Goal: Register for event/course

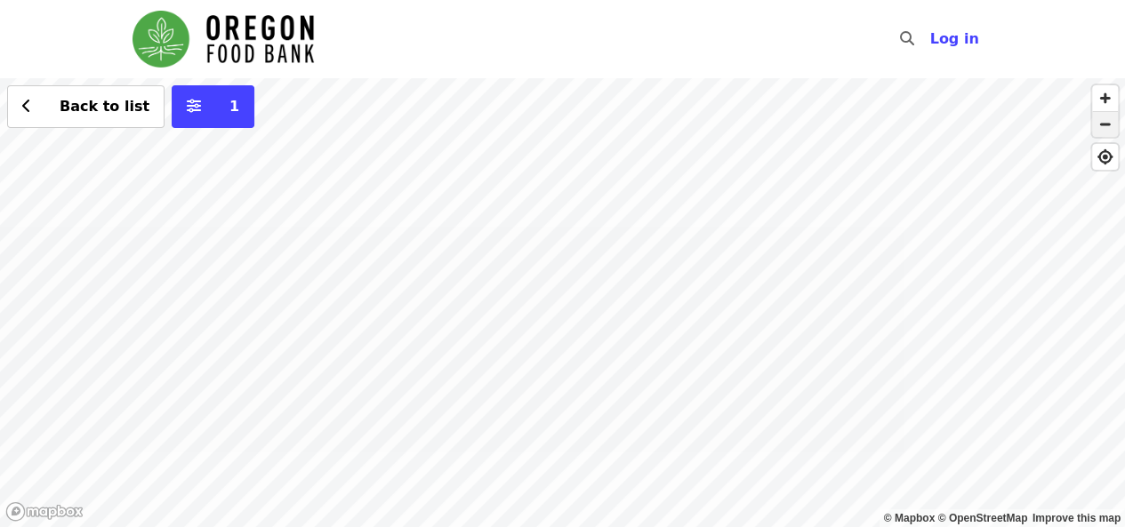
click at [1108, 129] on span "button" at bounding box center [1105, 124] width 26 height 25
click at [59, 131] on div "Back to list 1" at bounding box center [562, 302] width 1125 height 449
click at [180, 122] on button "1" at bounding box center [213, 106] width 83 height 43
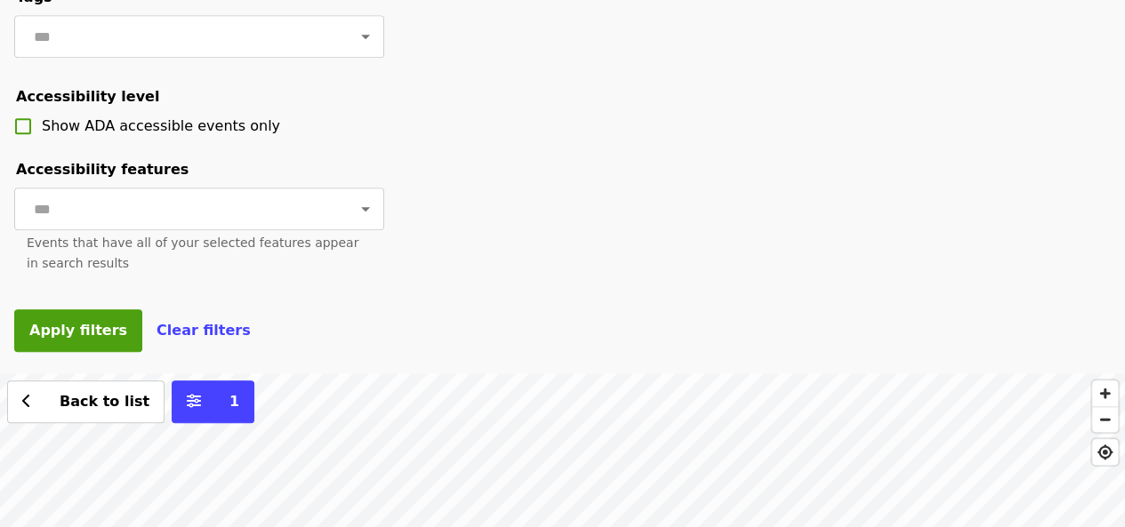
scroll to position [711, 0]
click at [84, 338] on span "Apply filters" at bounding box center [78, 329] width 98 height 17
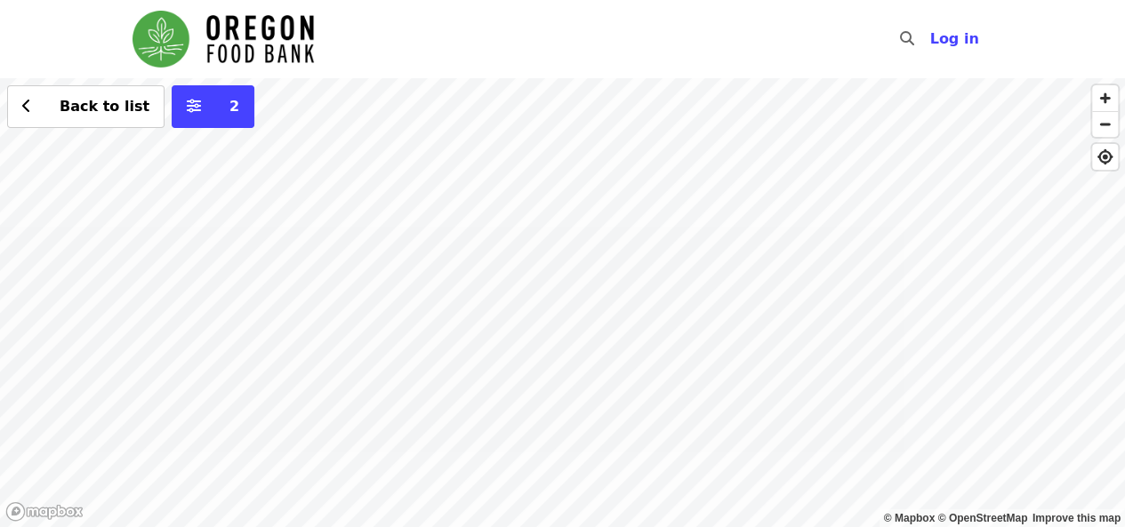
click at [381, 232] on div "Back to list 2" at bounding box center [562, 302] width 1125 height 449
click at [701, 136] on div "Back to list 2" at bounding box center [562, 302] width 1125 height 449
click at [187, 108] on icon "sliders-h icon" at bounding box center [194, 106] width 14 height 17
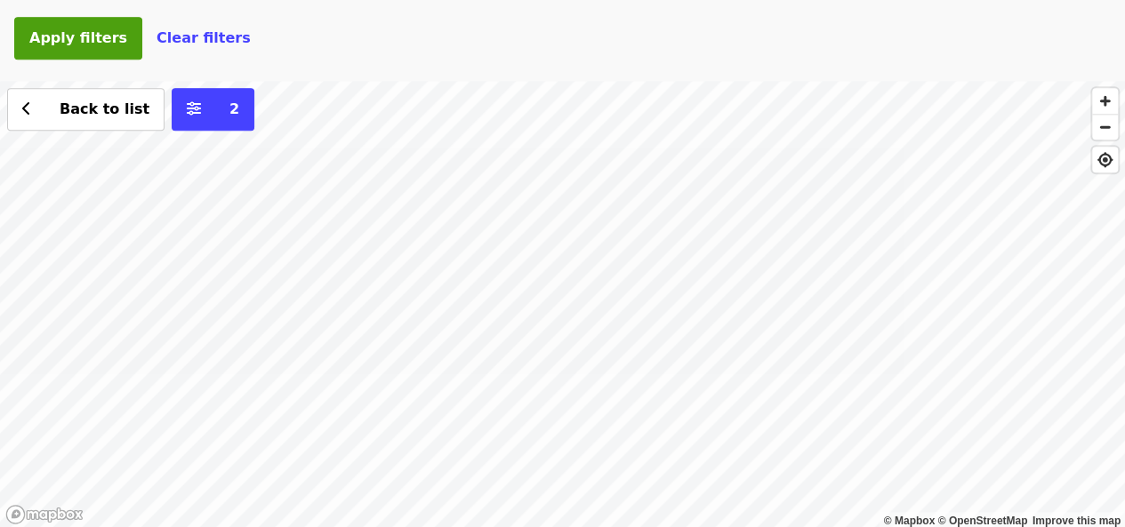
scroll to position [910, 0]
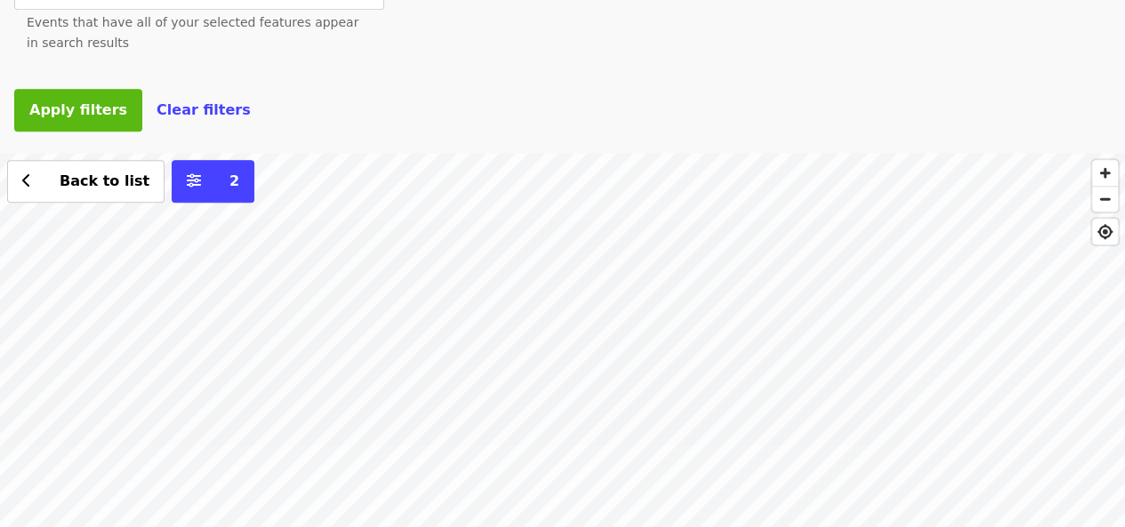
click at [75, 118] on span "Apply filters" at bounding box center [78, 109] width 98 height 17
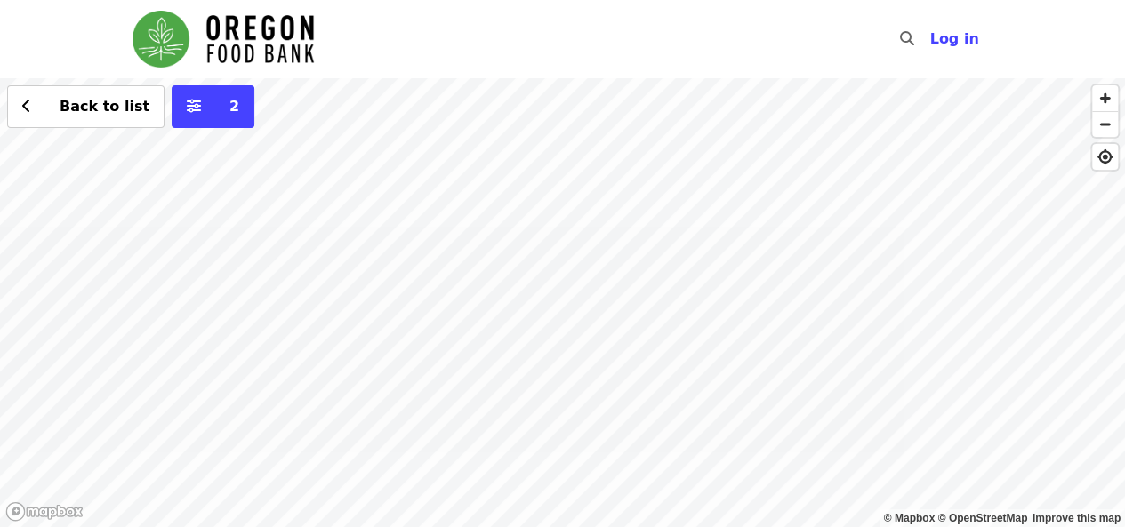
scroll to position [228, 0]
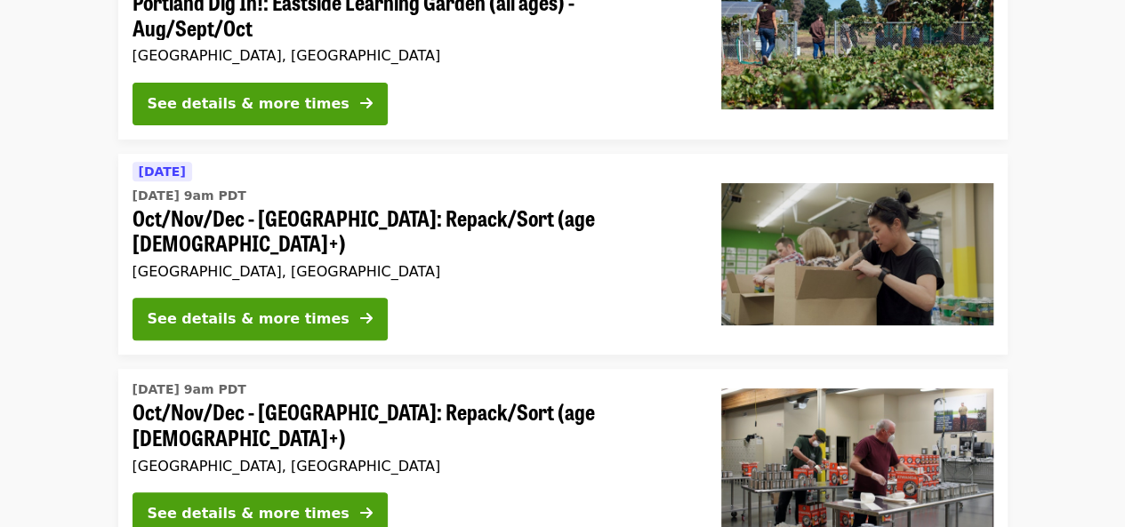
scroll to position [622, 0]
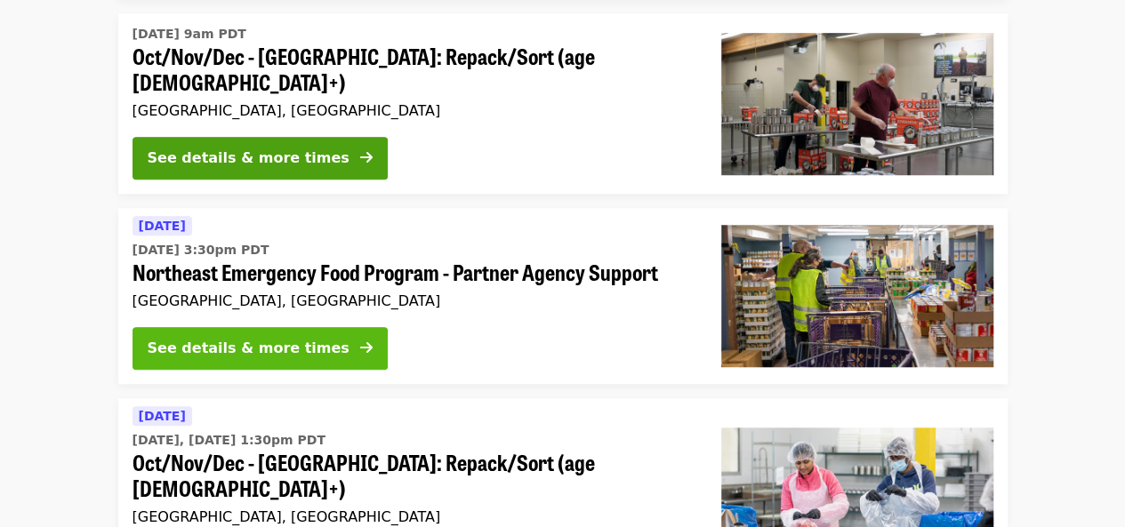
click at [262, 338] on div "See details & more times" at bounding box center [249, 348] width 202 height 21
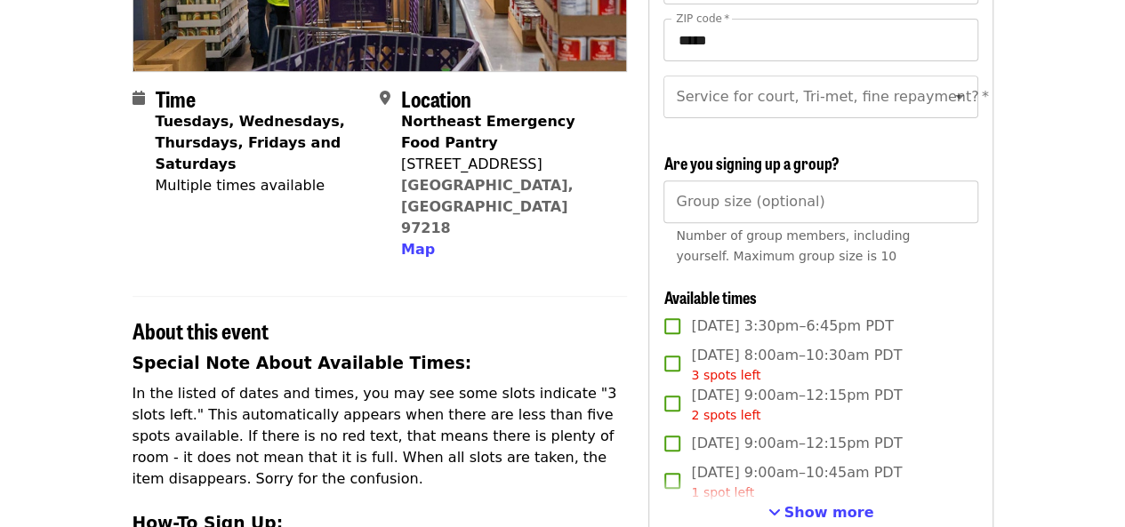
scroll to position [445, 0]
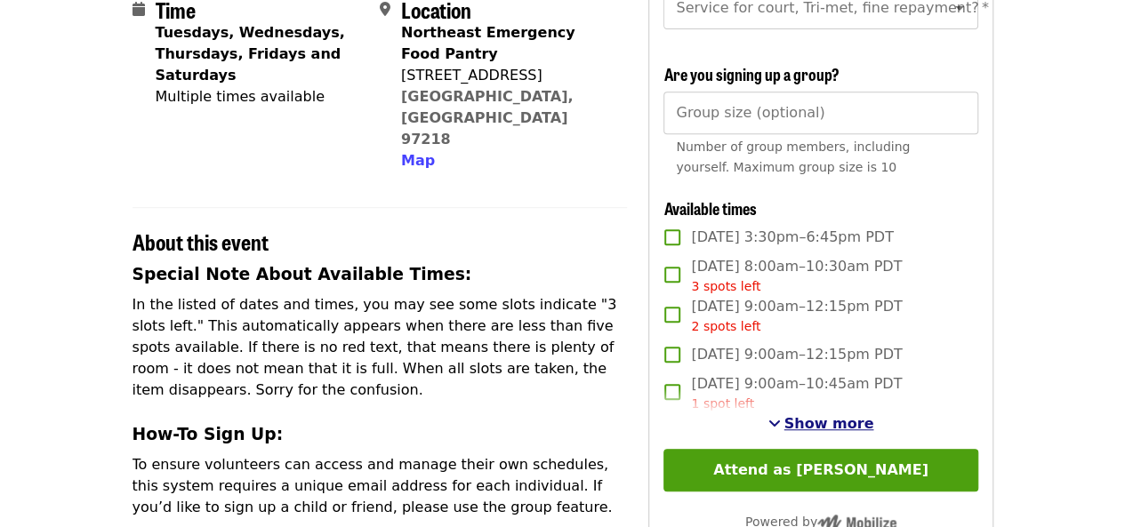
click at [826, 432] on span "Show more" at bounding box center [829, 423] width 90 height 17
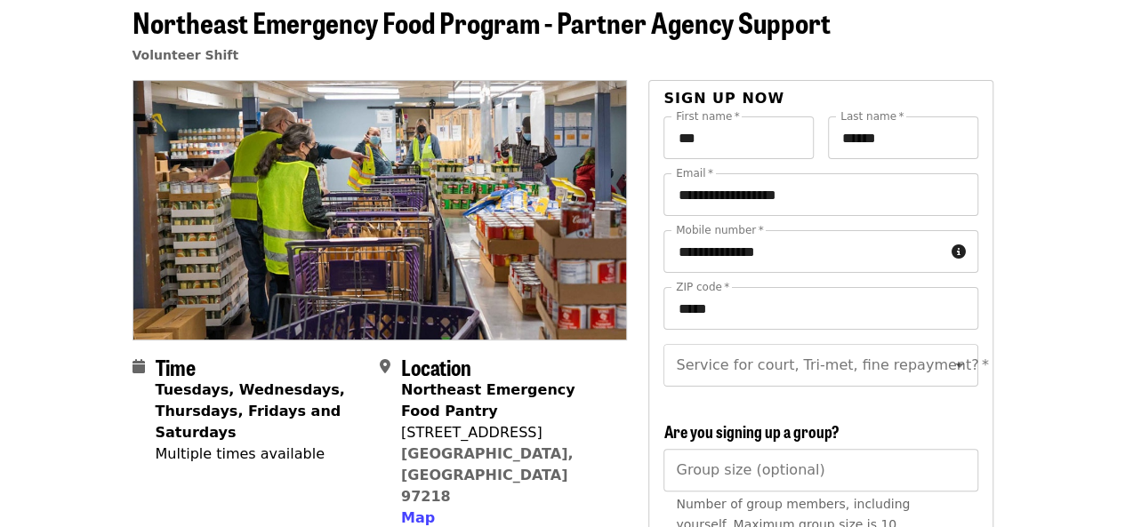
scroll to position [0, 0]
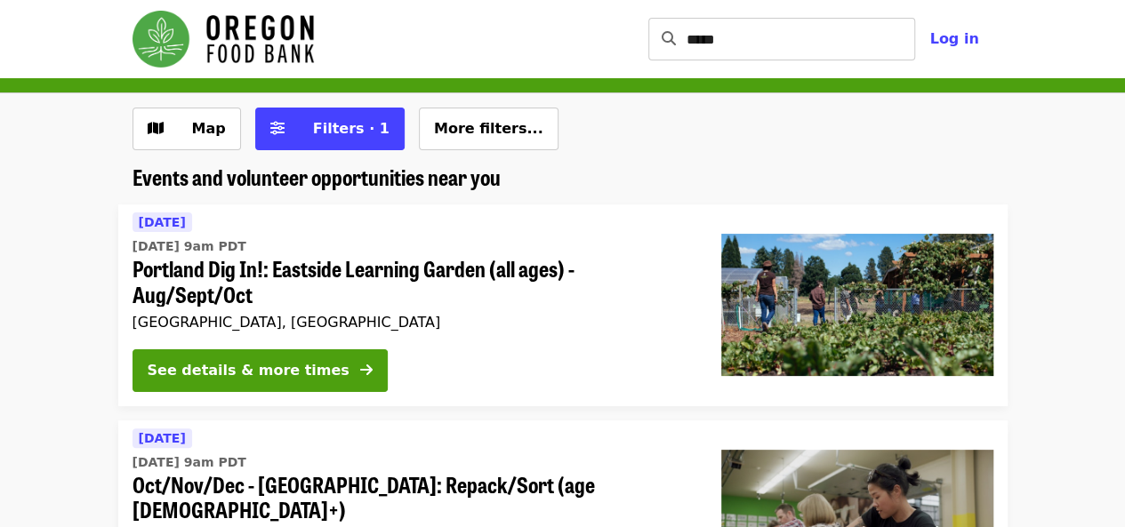
scroll to position [622, 0]
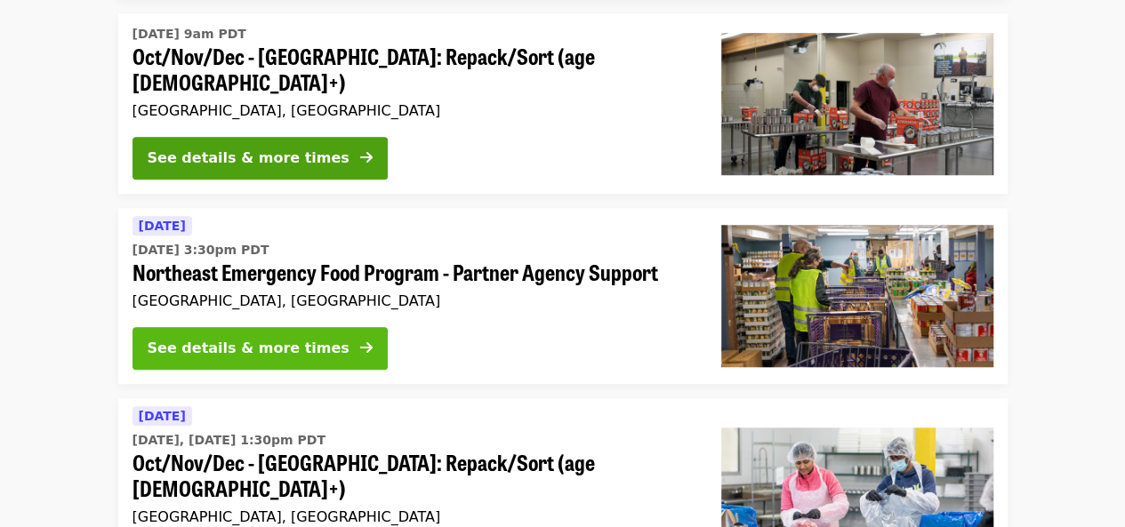
click at [228, 338] on div "See details & more times" at bounding box center [249, 348] width 202 height 21
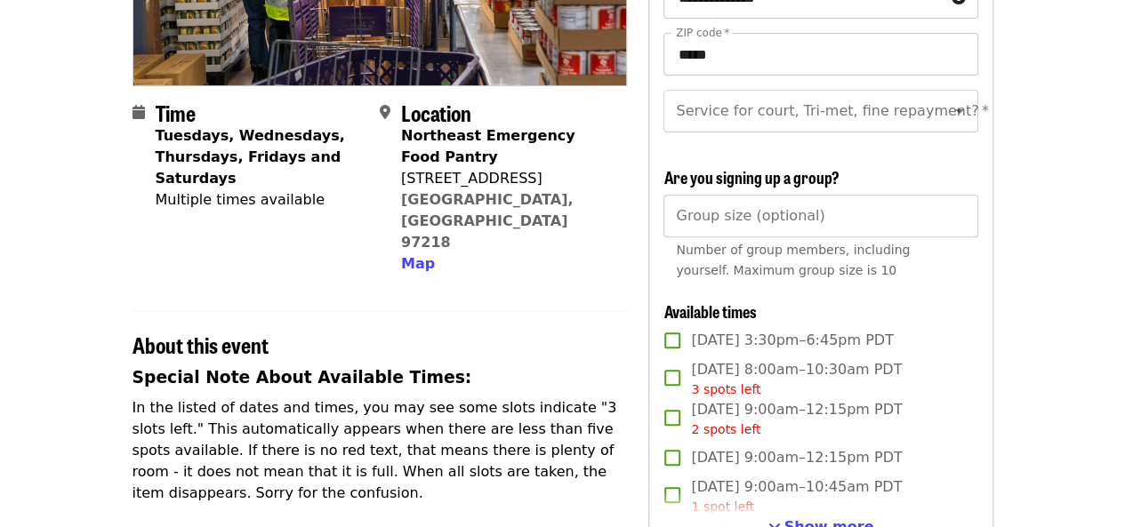
scroll to position [445, 0]
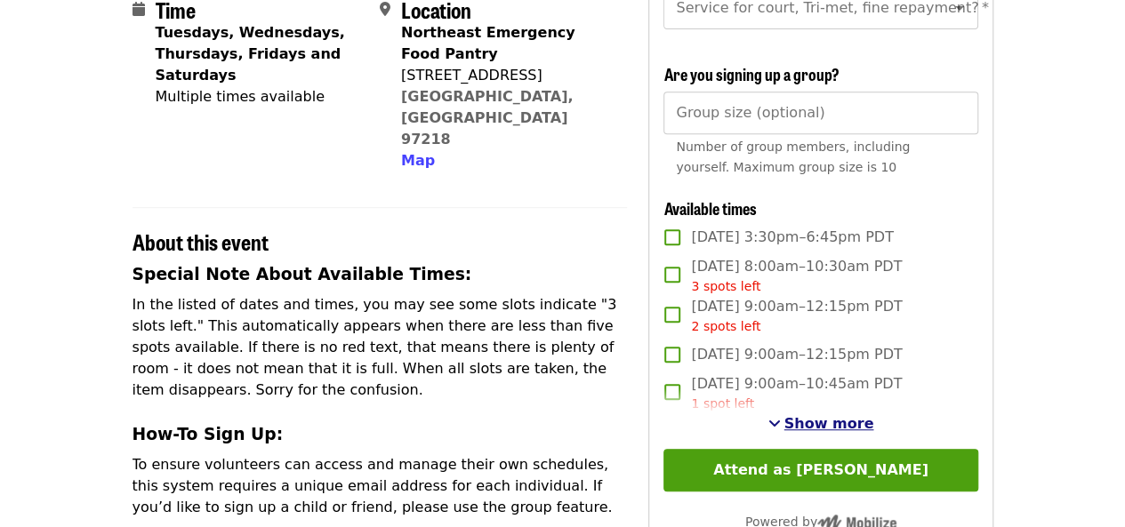
click at [846, 432] on span "Show more" at bounding box center [829, 423] width 90 height 17
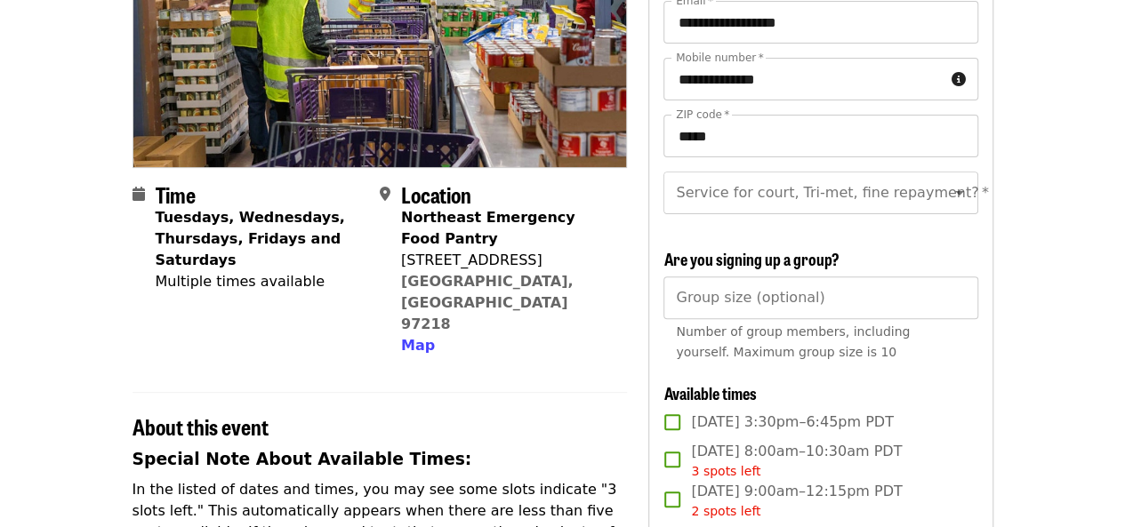
scroll to position [89, 0]
